Goal: Task Accomplishment & Management: Manage account settings

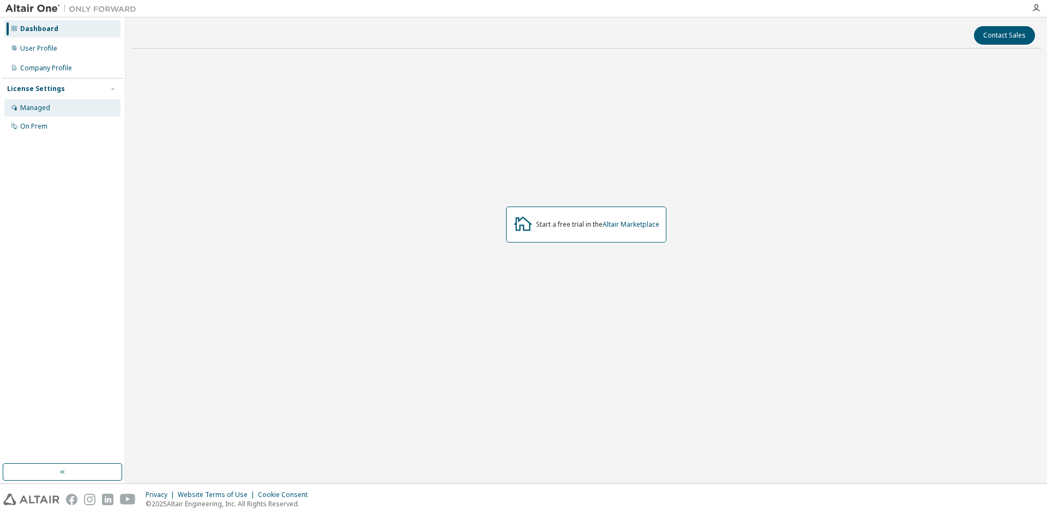
click at [73, 100] on div "Managed" at bounding box center [62, 107] width 116 height 17
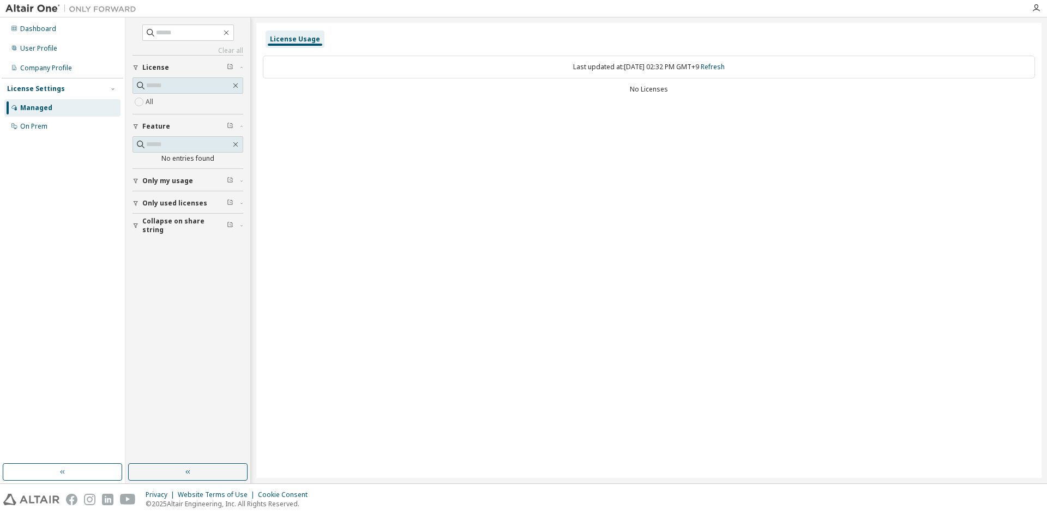
click at [168, 211] on button "Only used licenses" at bounding box center [187, 203] width 111 height 24
click at [85, 49] on div "User Profile" at bounding box center [62, 48] width 116 height 17
